Goal: Task Accomplishment & Management: Manage account settings

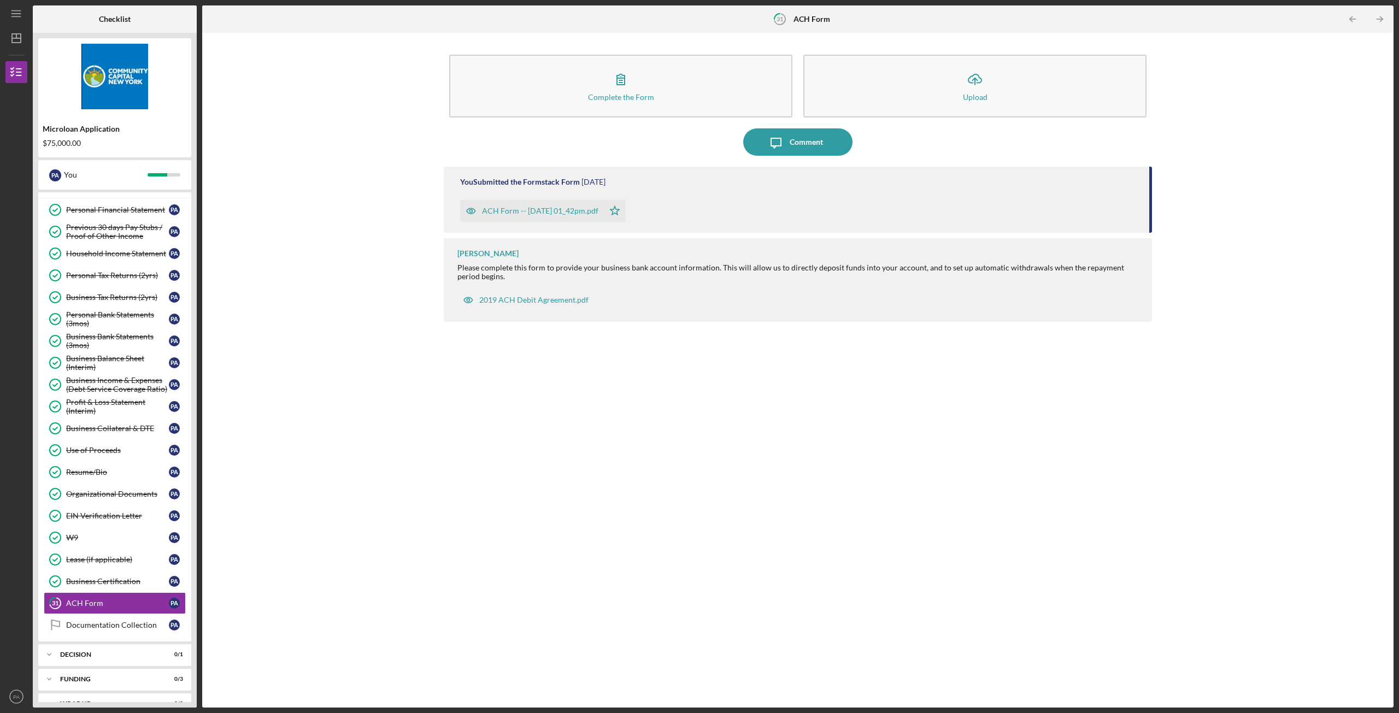
scroll to position [66, 0]
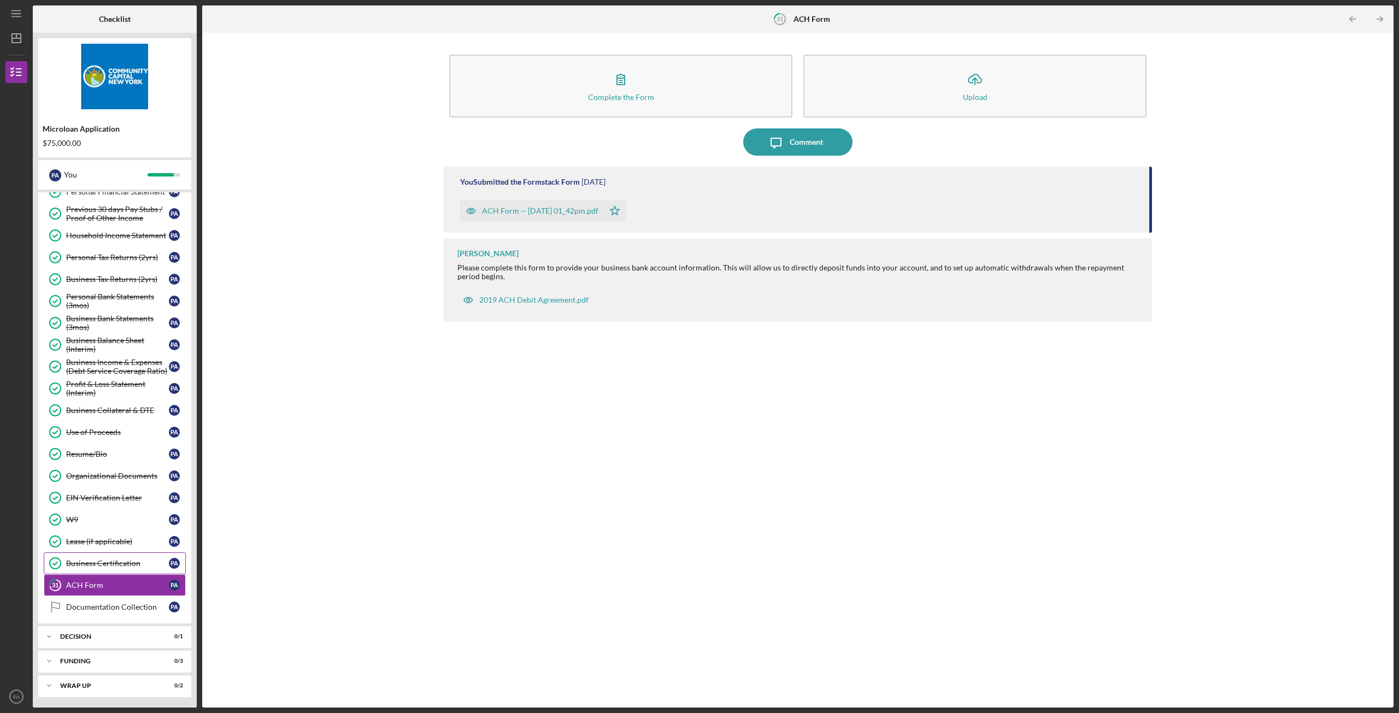
scroll to position [84, 0]
click at [123, 602] on div "Documentation Collection" at bounding box center [117, 606] width 103 height 9
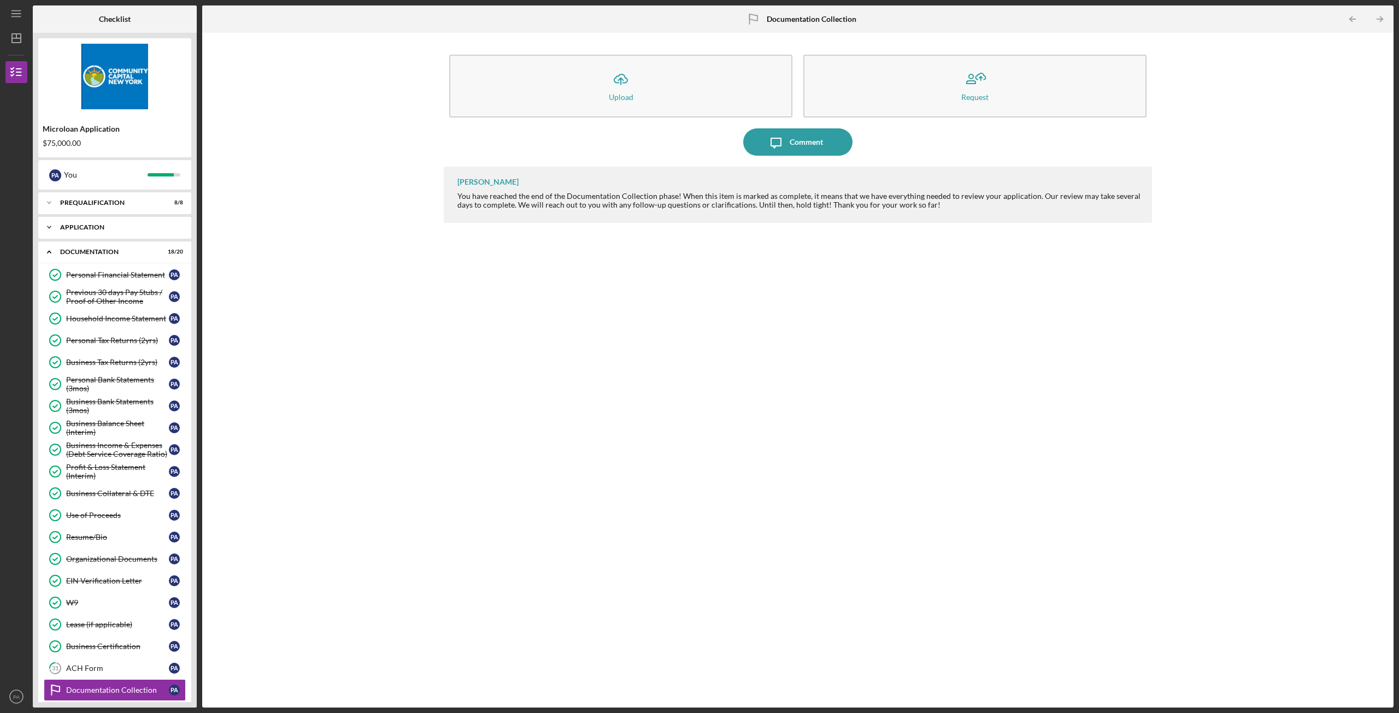
click at [105, 220] on div "Icon/Expander Application 6 / 6" at bounding box center [114, 227] width 153 height 22
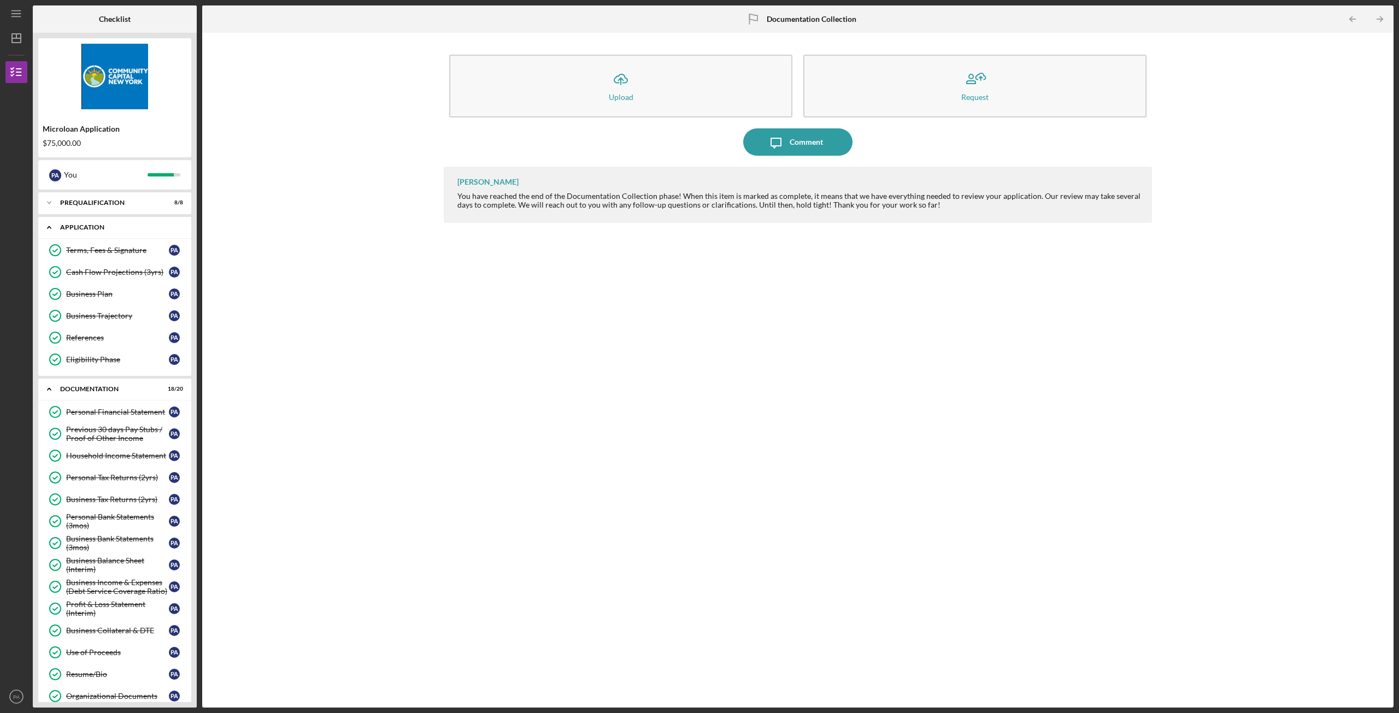
click at [104, 220] on div "Icon/Expander Application 6 / 6" at bounding box center [114, 227] width 153 height 22
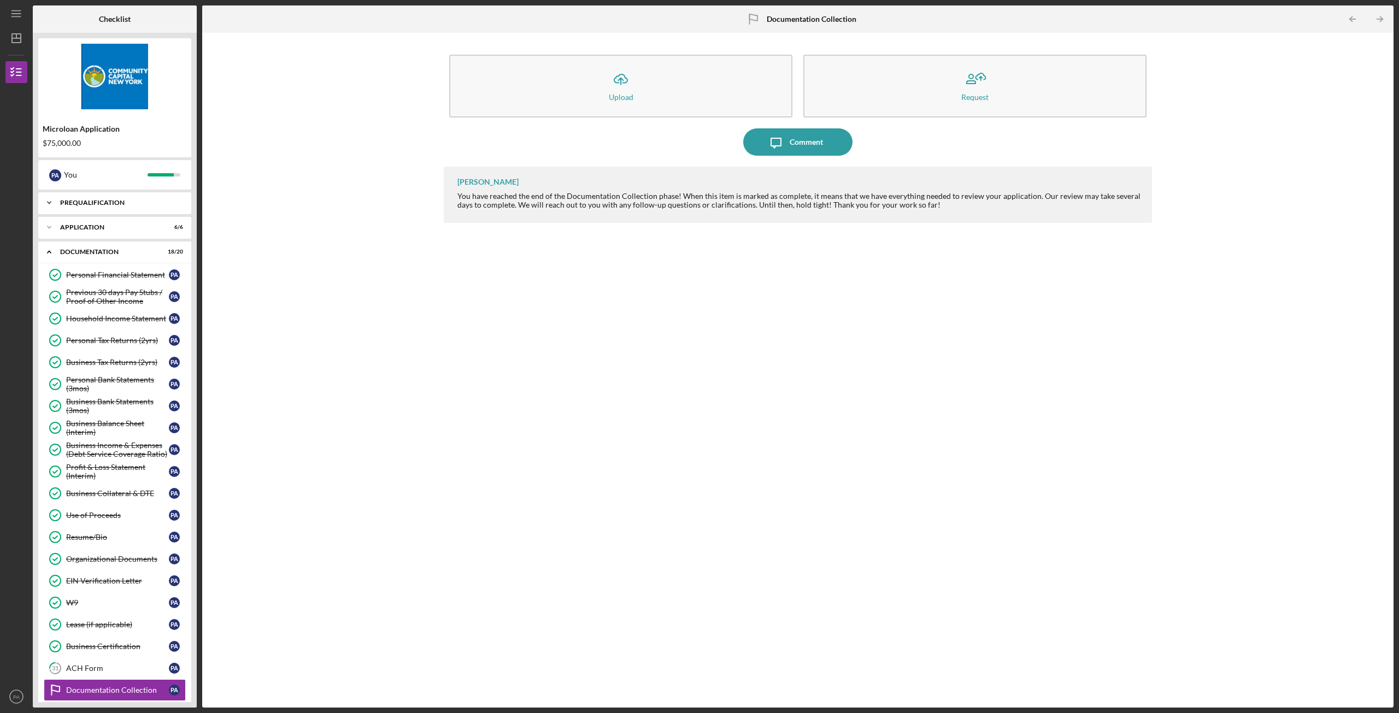
click at [104, 207] on div "Icon/Expander Prequalification 8 / 8" at bounding box center [114, 203] width 153 height 22
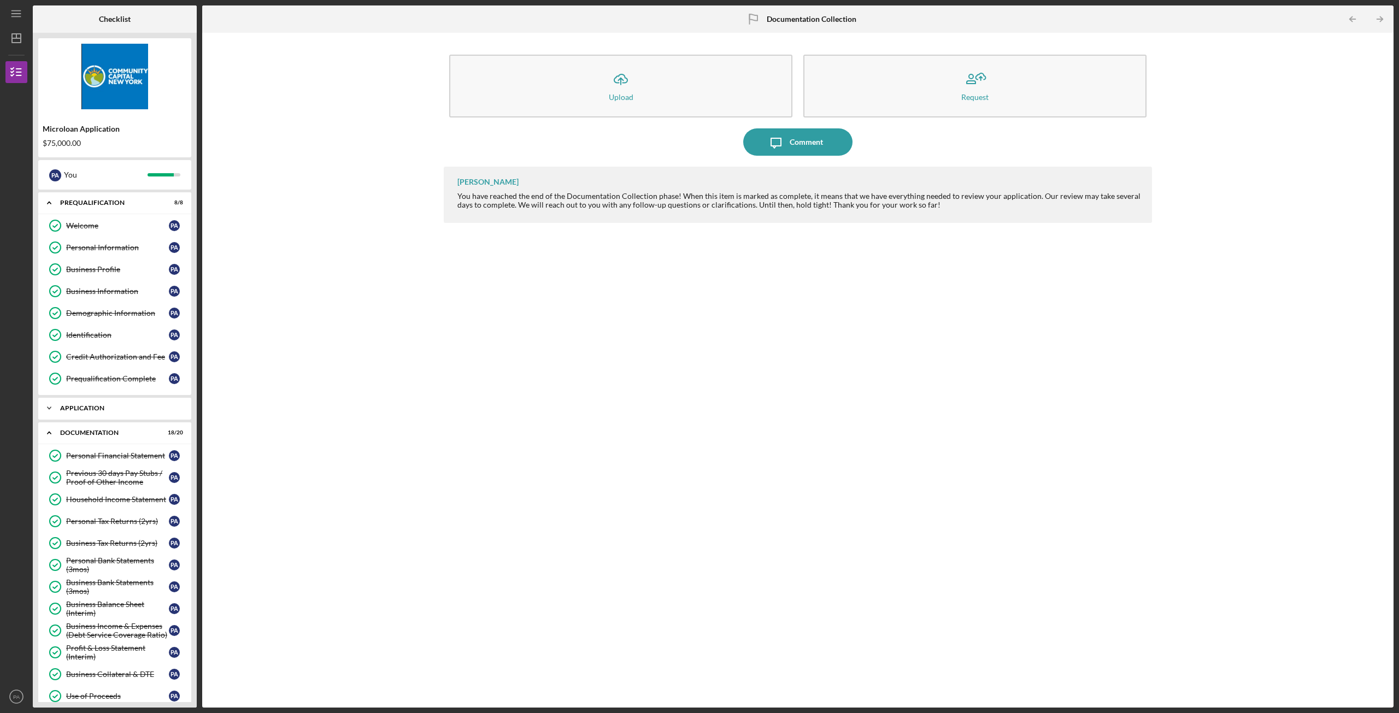
click at [113, 411] on div "Application" at bounding box center [119, 408] width 118 height 7
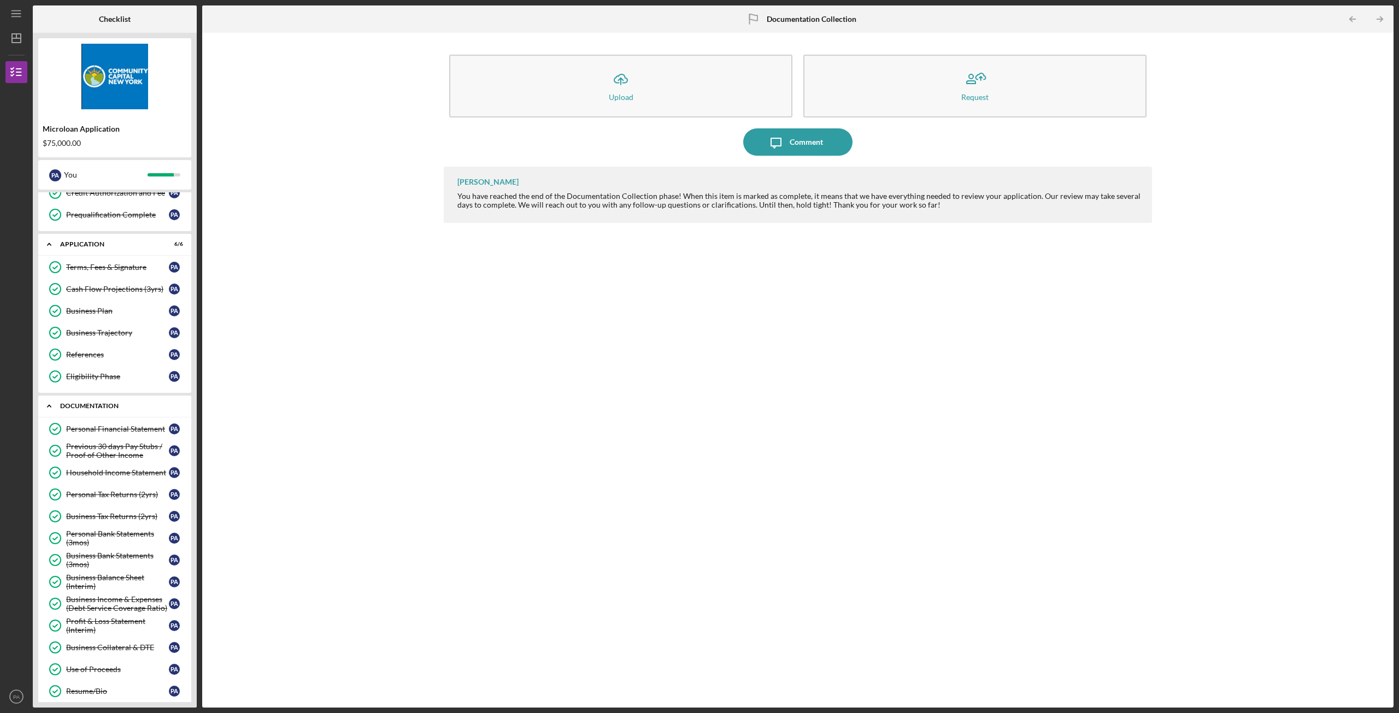
click at [114, 407] on div "Documentation" at bounding box center [119, 406] width 118 height 7
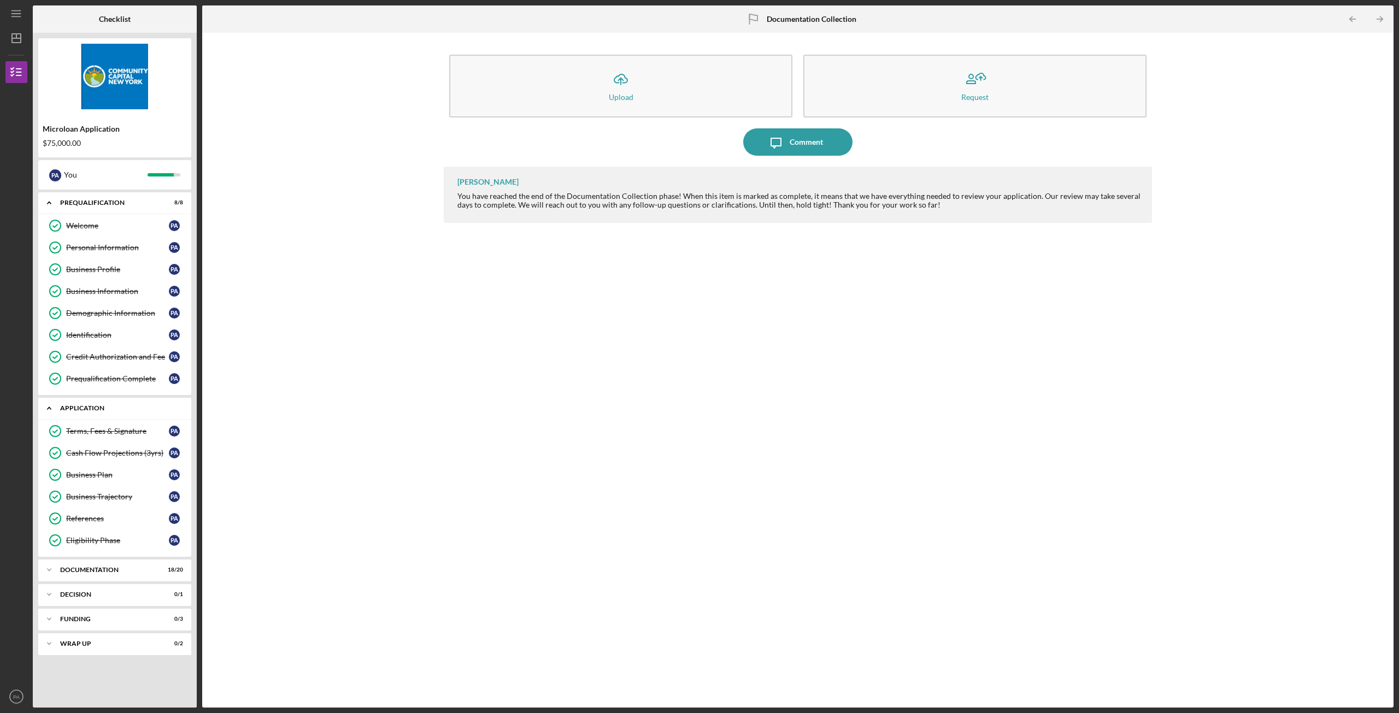
click at [95, 408] on div "Application" at bounding box center [119, 408] width 118 height 7
